Goal: Task Accomplishment & Management: Use online tool/utility

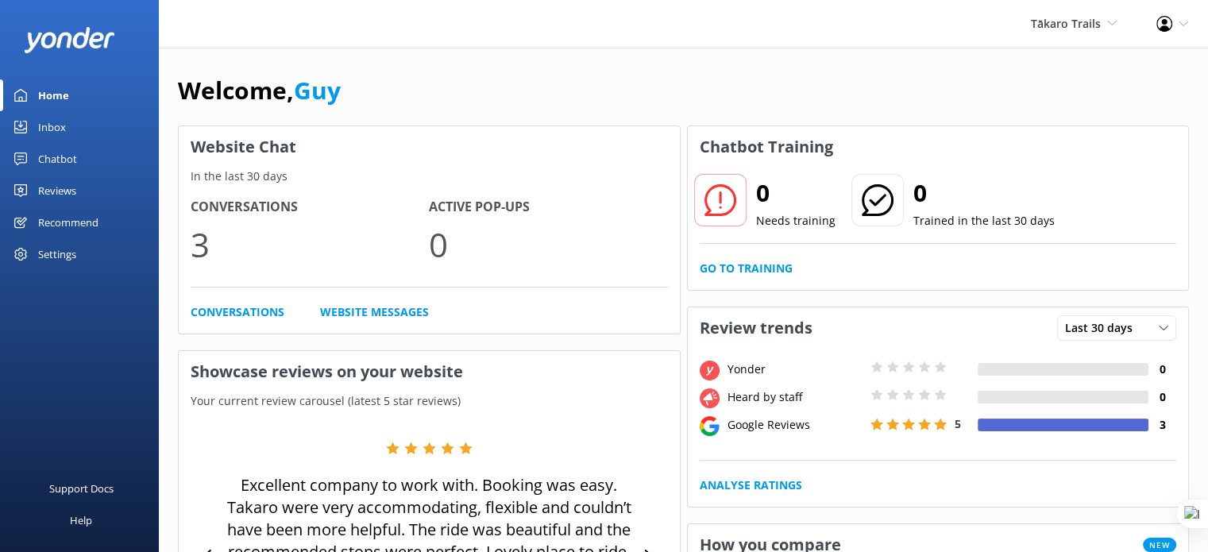
click at [516, 160] on h3 "Website Chat" at bounding box center [429, 146] width 501 height 41
click at [62, 157] on div "Chatbot" at bounding box center [57, 159] width 39 height 32
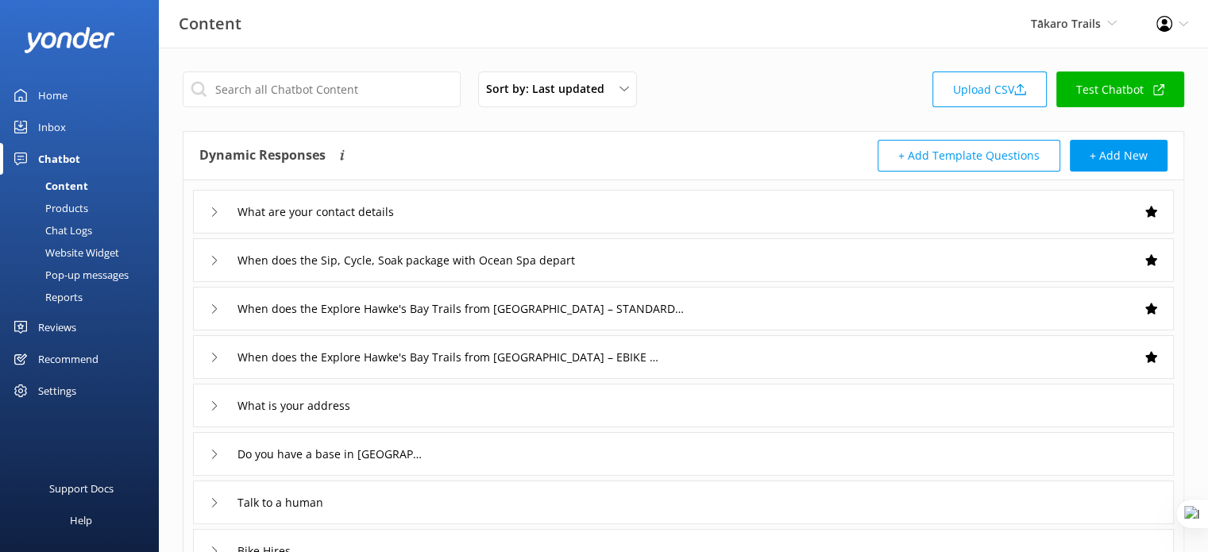
click at [1096, 100] on link "Test Chatbot" at bounding box center [1121, 90] width 128 height 36
click at [72, 255] on div "Website Widget" at bounding box center [65, 253] width 110 height 22
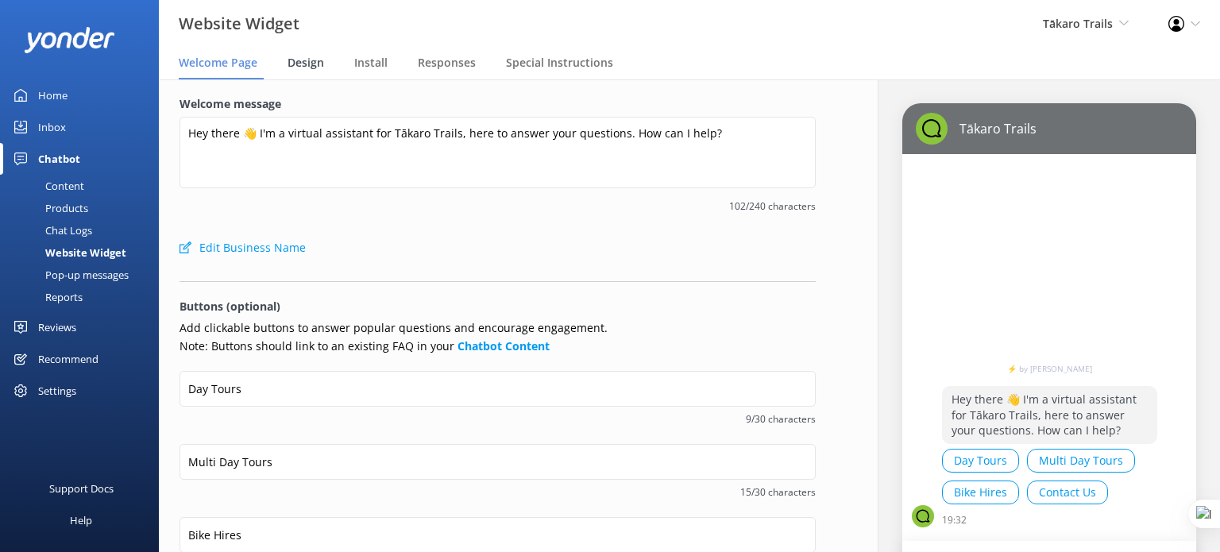
click at [303, 60] on span "Design" at bounding box center [306, 63] width 37 height 16
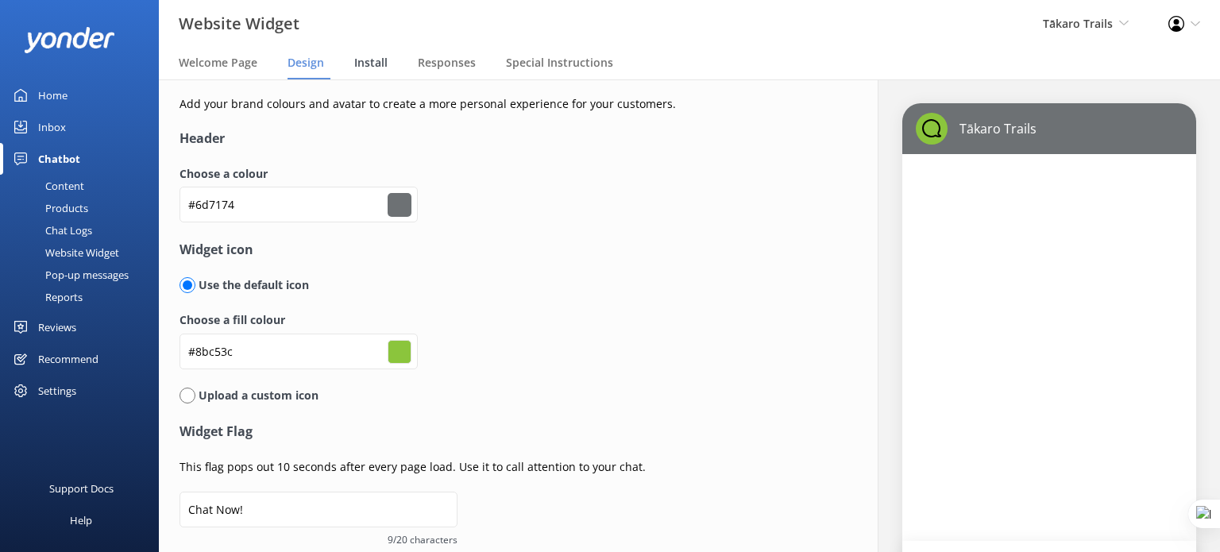
click at [360, 56] on span "Install" at bounding box center [370, 63] width 33 height 16
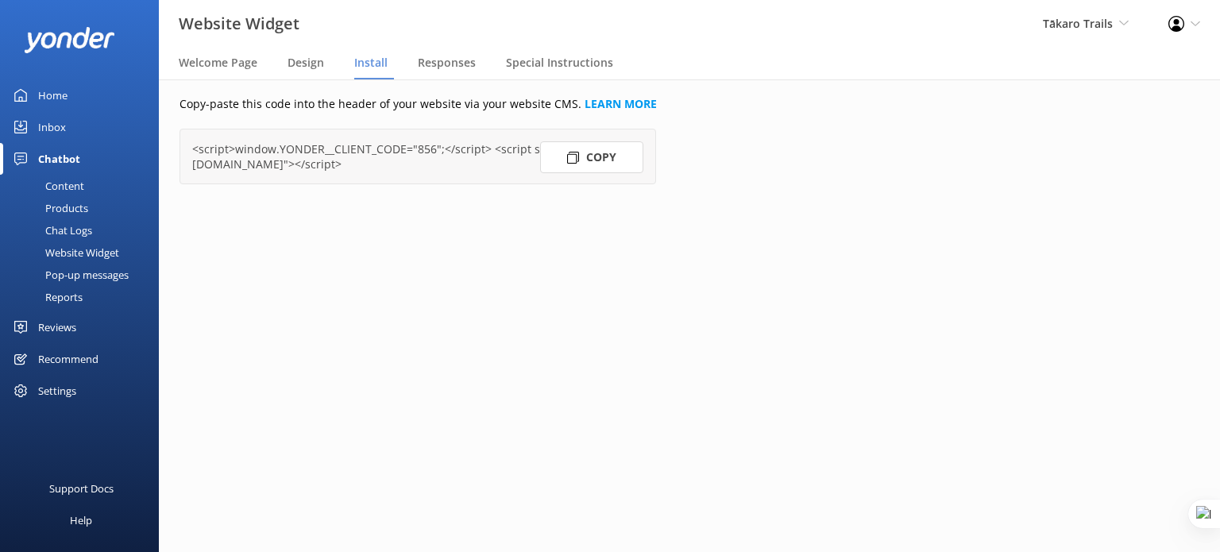
click at [593, 151] on button "Copy" at bounding box center [591, 157] width 103 height 32
